Goal: Task Accomplishment & Management: Manage account settings

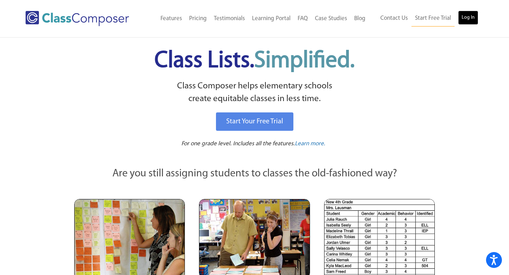
click at [468, 11] on link "Log In" at bounding box center [468, 18] width 20 height 14
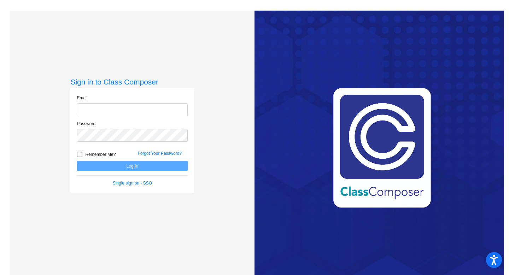
click at [149, 108] on input "email" at bounding box center [132, 109] width 111 height 13
type input "[EMAIL_ADDRESS][DOMAIN_NAME]"
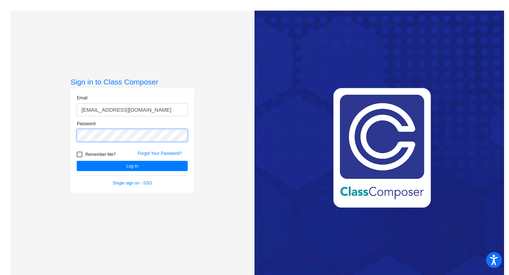
click at [77, 161] on button "Log In" at bounding box center [132, 166] width 111 height 10
